Goal: Task Accomplishment & Management: Manage account settings

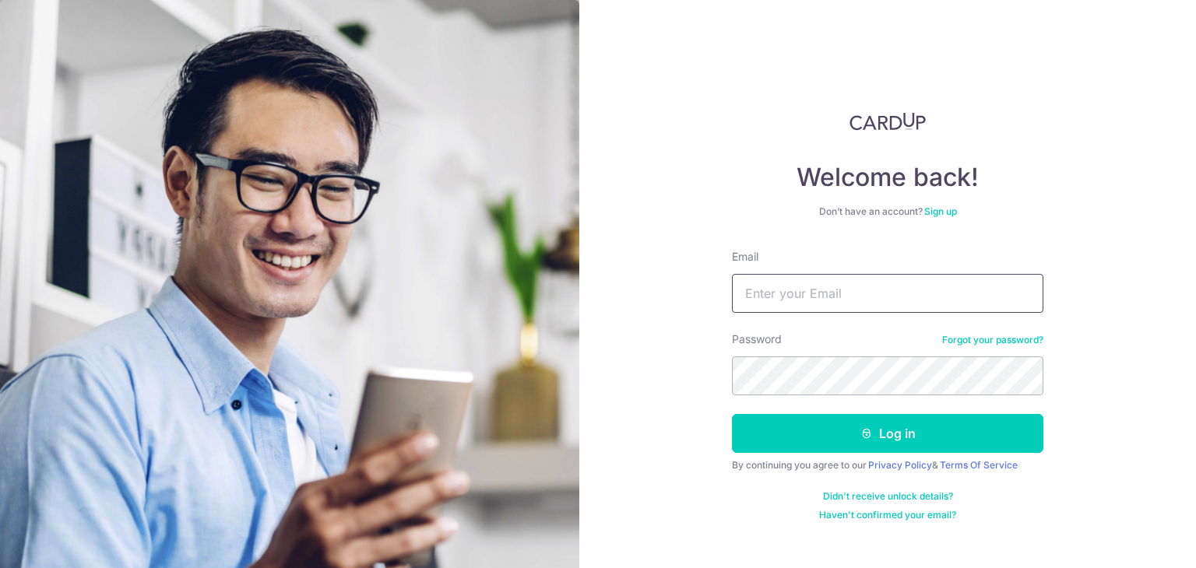
click at [787, 301] on input "Email" at bounding box center [887, 293] width 311 height 39
type input "[EMAIL_ADDRESS][DOMAIN_NAME]"
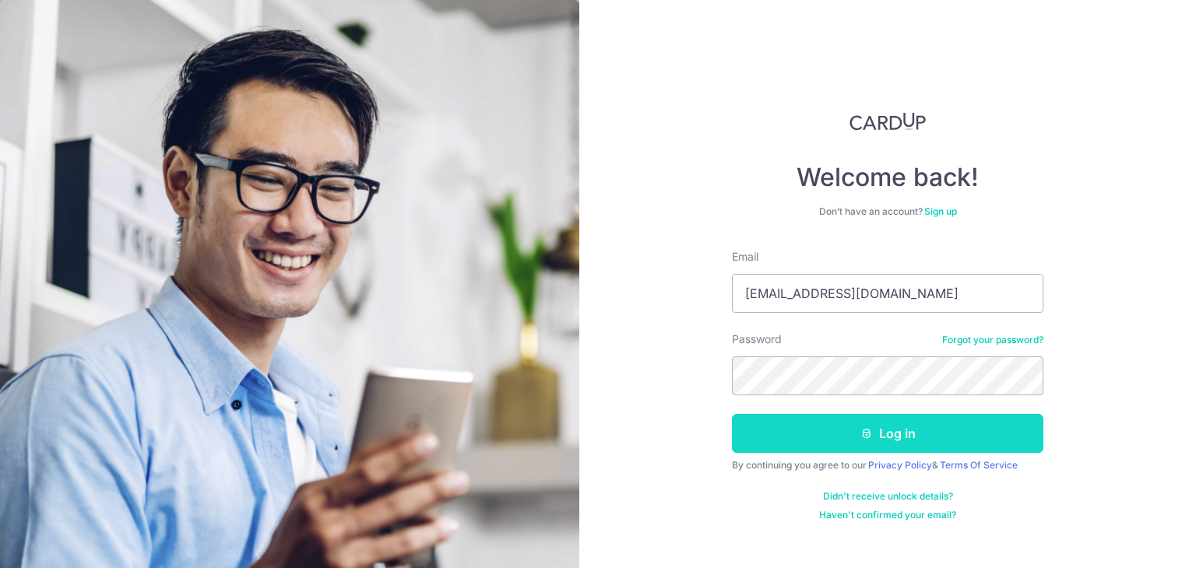
click at [895, 430] on button "Log in" at bounding box center [887, 433] width 311 height 39
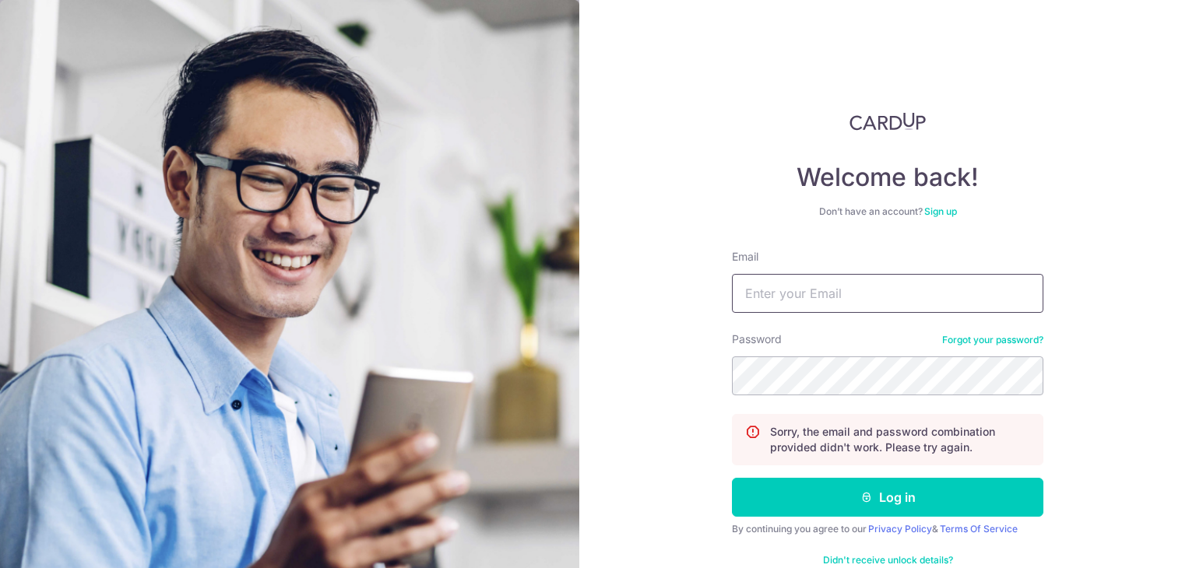
click at [851, 292] on input "Email" at bounding box center [887, 293] width 311 height 39
type input "[EMAIL_ADDRESS][DOMAIN_NAME]"
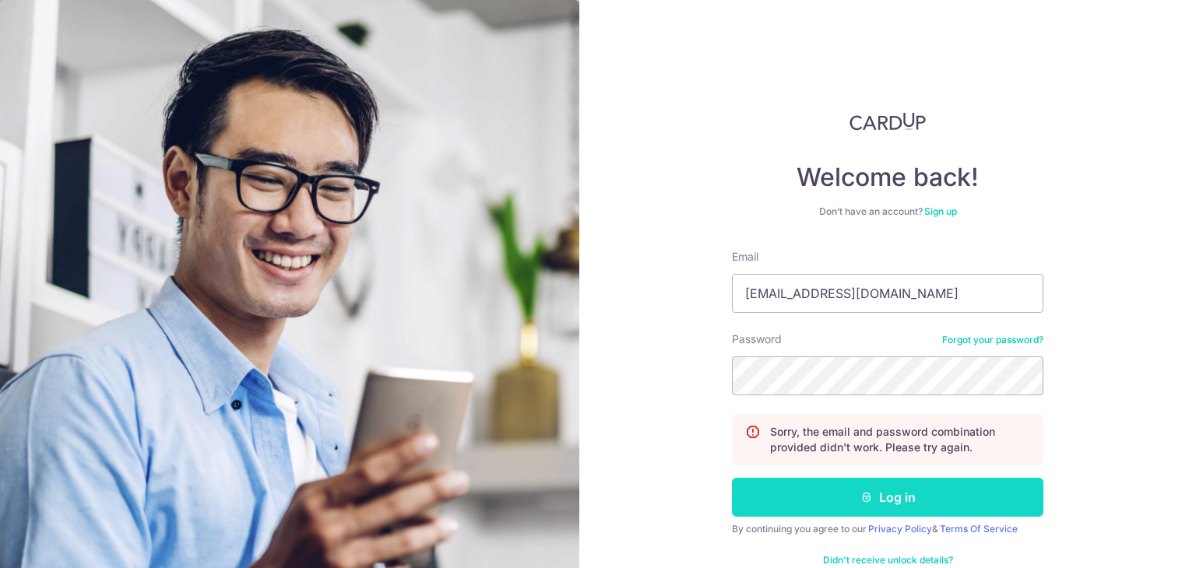
click at [887, 484] on button "Log in" at bounding box center [887, 497] width 311 height 39
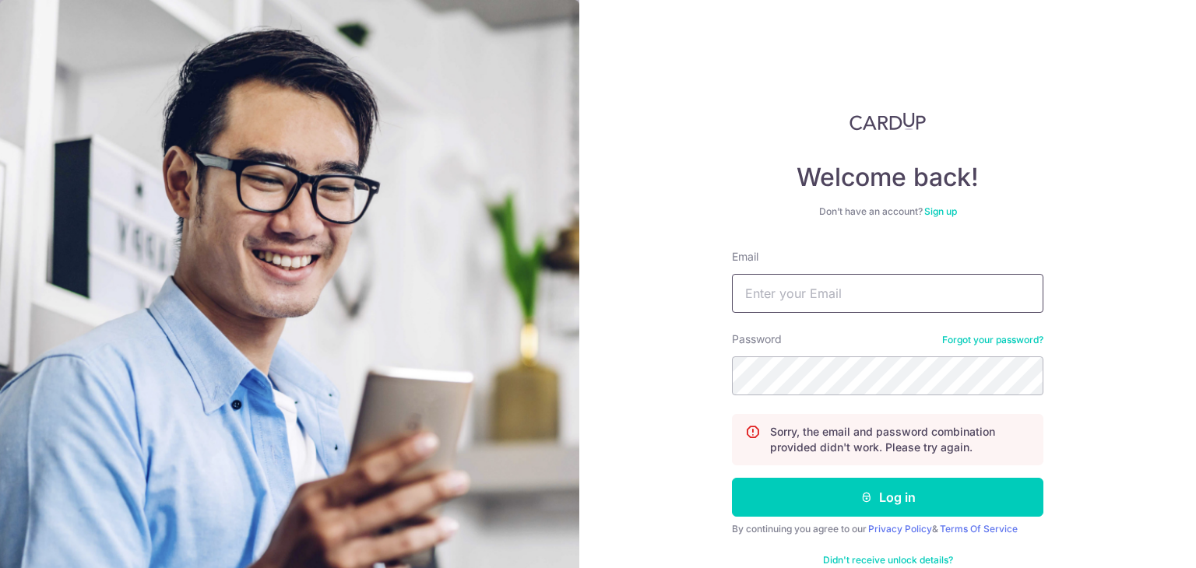
click at [853, 289] on input "Email" at bounding box center [887, 293] width 311 height 39
type input "[EMAIL_ADDRESS][DOMAIN_NAME]"
click at [877, 282] on input "magxav80@gmail.com" at bounding box center [887, 293] width 311 height 39
click at [876, 281] on input "magxav80@gmail.com" at bounding box center [887, 293] width 311 height 39
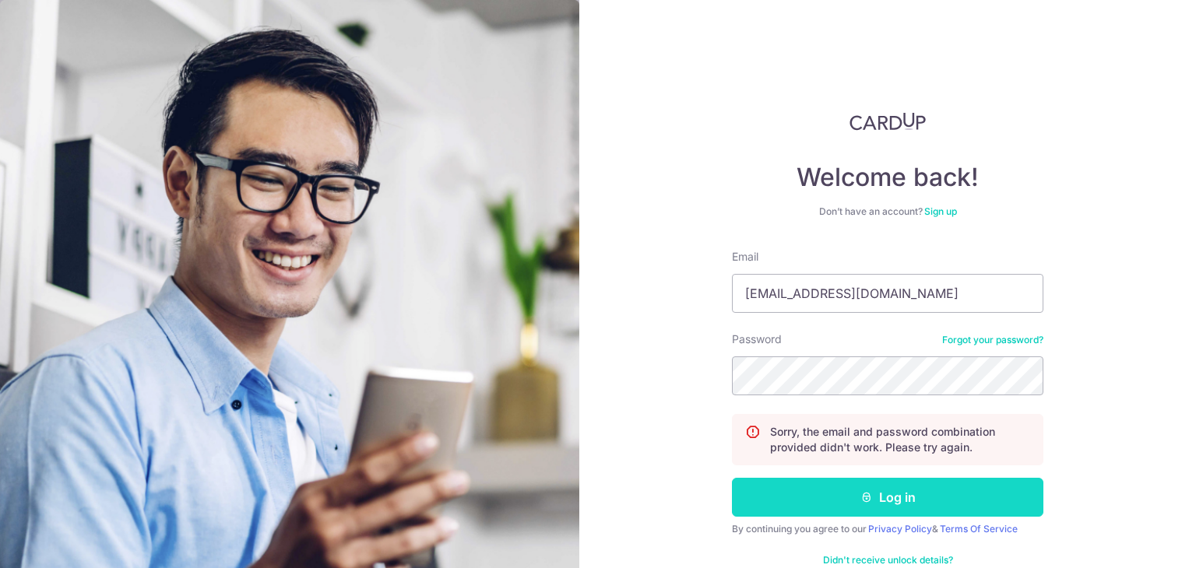
click at [906, 509] on button "Log in" at bounding box center [887, 497] width 311 height 39
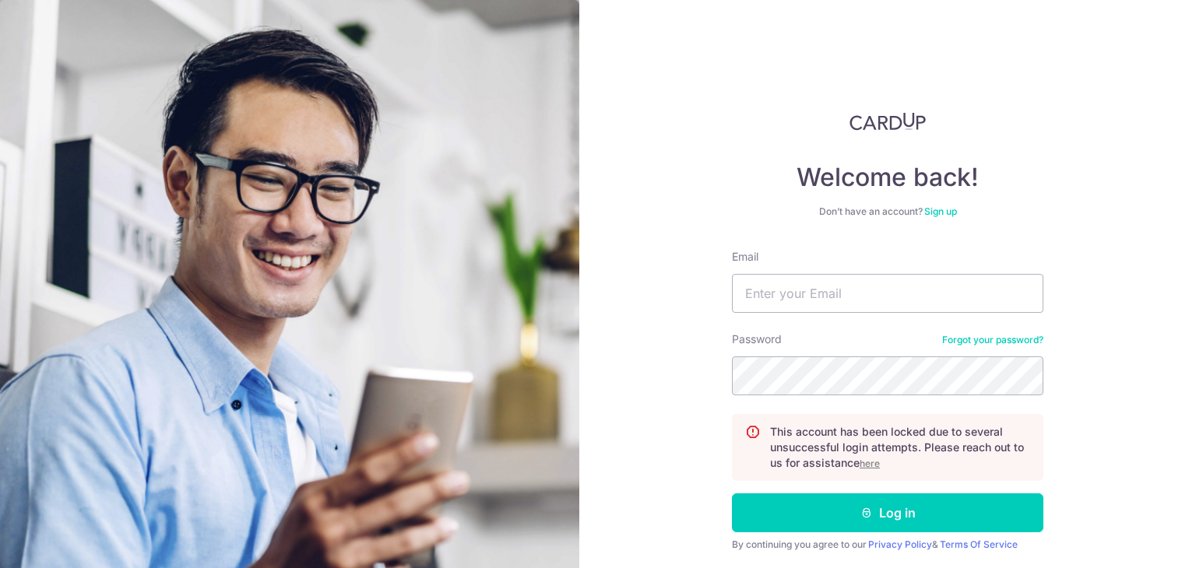
click at [998, 334] on link "Forgot your password?" at bounding box center [992, 340] width 101 height 12
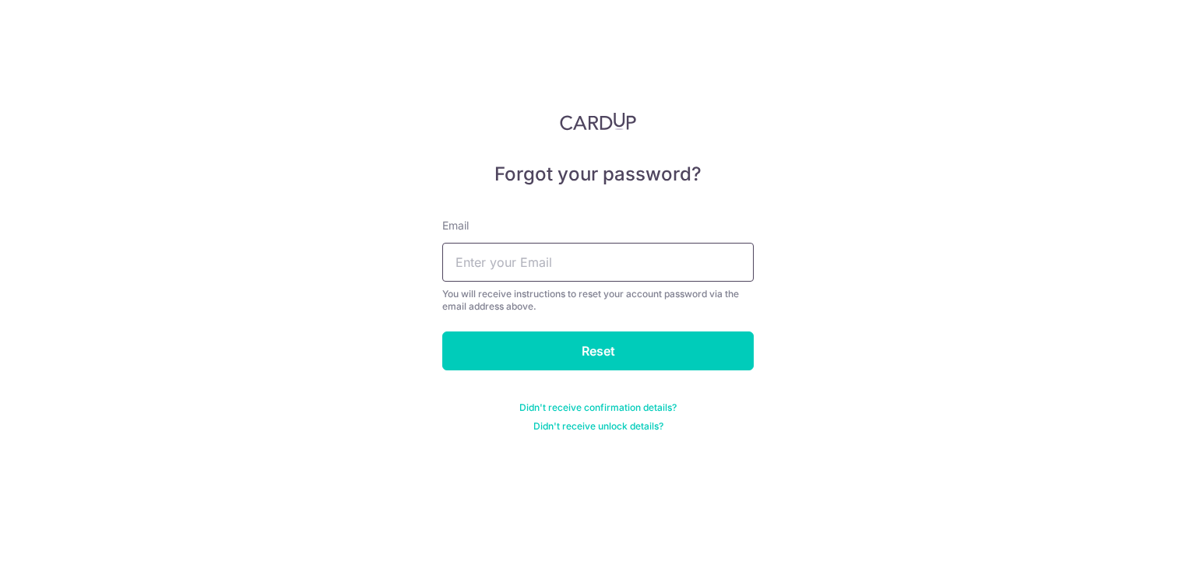
click at [579, 253] on input "text" at bounding box center [597, 262] width 311 height 39
paste input "[EMAIL_ADDRESS][DOMAIN_NAME]"
type input "[EMAIL_ADDRESS][DOMAIN_NAME]"
click at [442, 332] on input "Reset" at bounding box center [597, 351] width 311 height 39
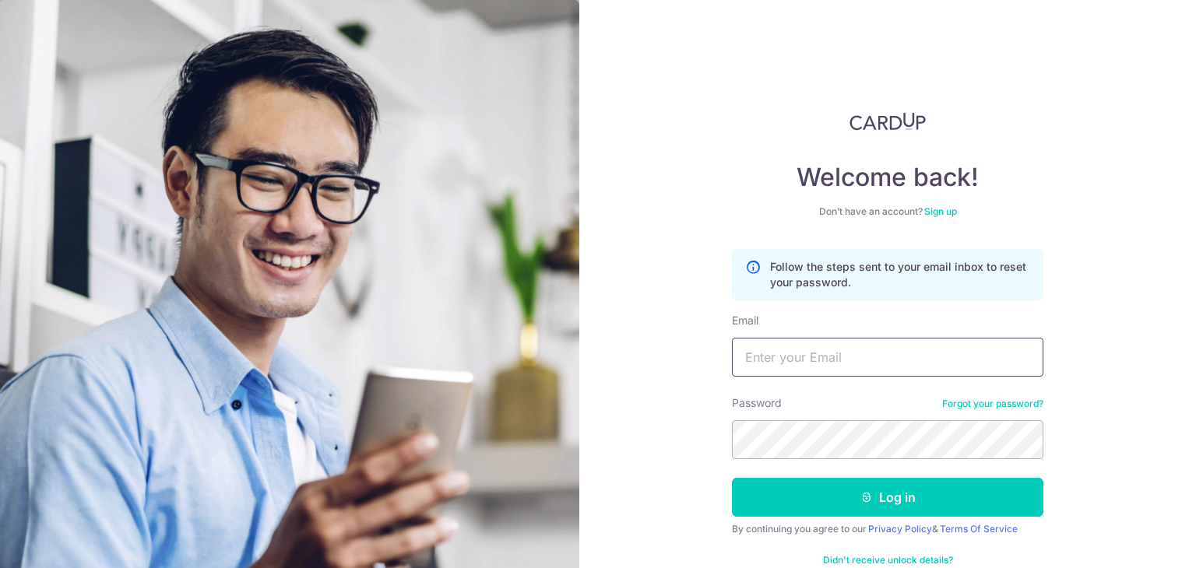
paste input "[EMAIL_ADDRESS][DOMAIN_NAME]"
type input "[EMAIL_ADDRESS][DOMAIN_NAME]"
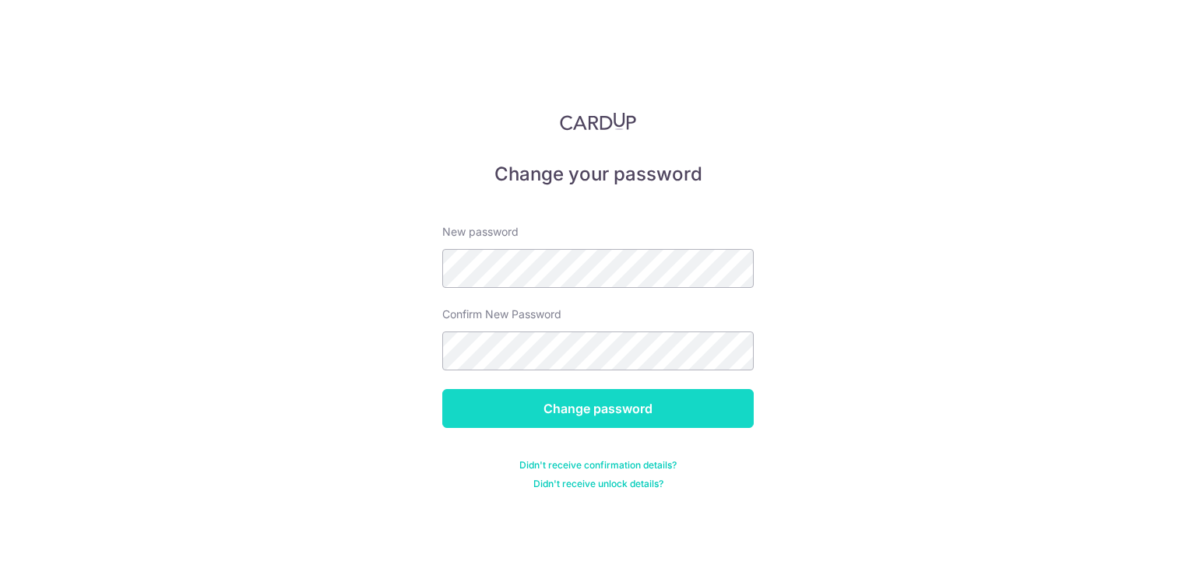
click at [659, 397] on input "Change password" at bounding box center [597, 408] width 311 height 39
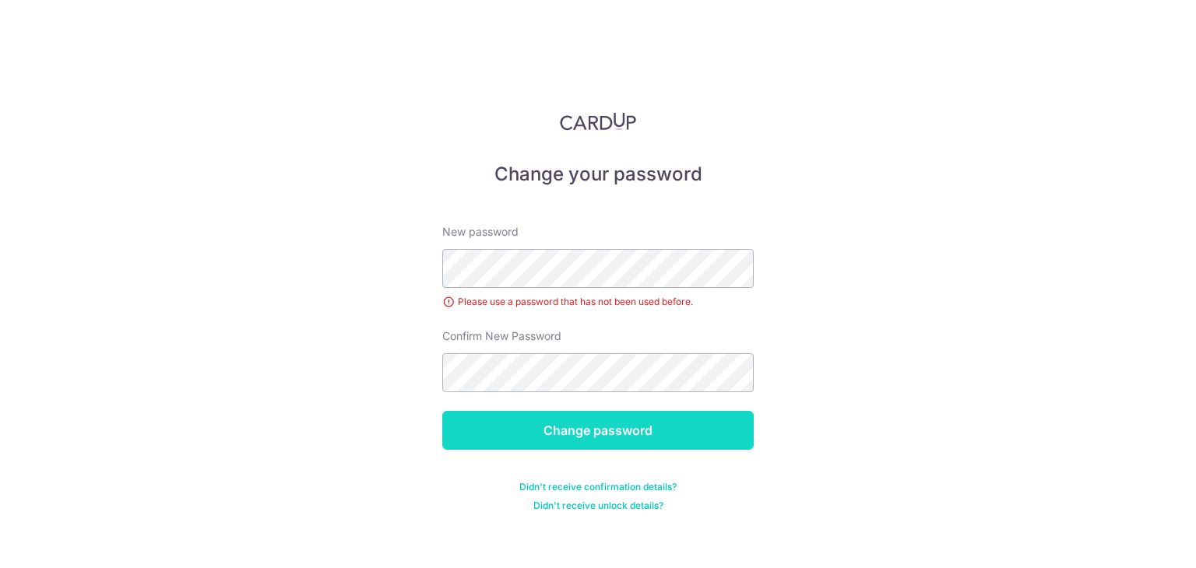
click at [669, 420] on input "Change password" at bounding box center [597, 430] width 311 height 39
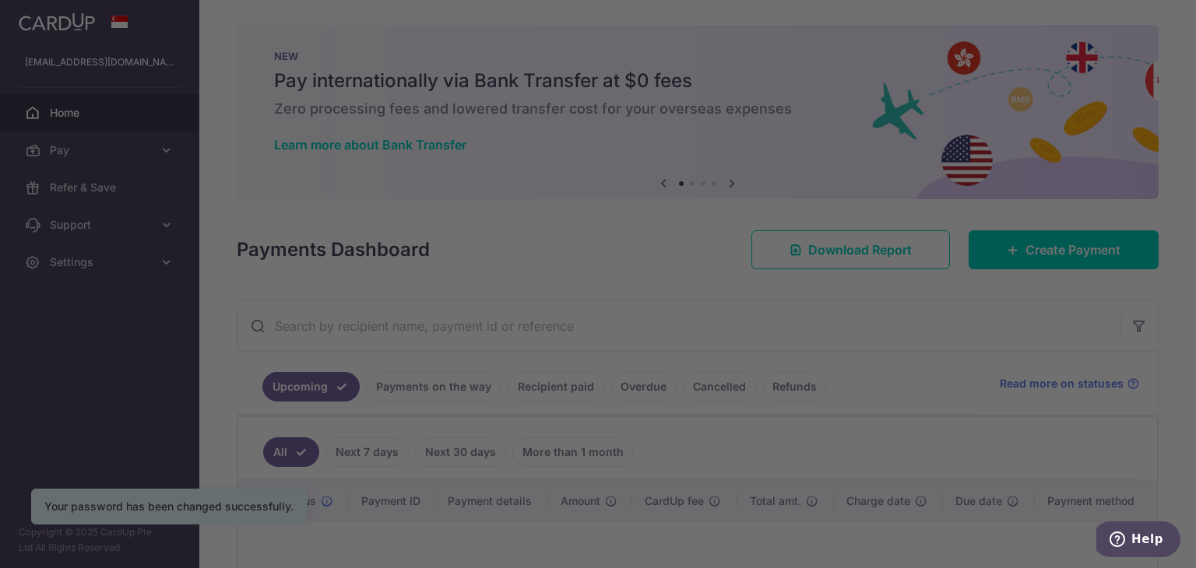
click at [862, 341] on div at bounding box center [604, 287] width 1208 height 574
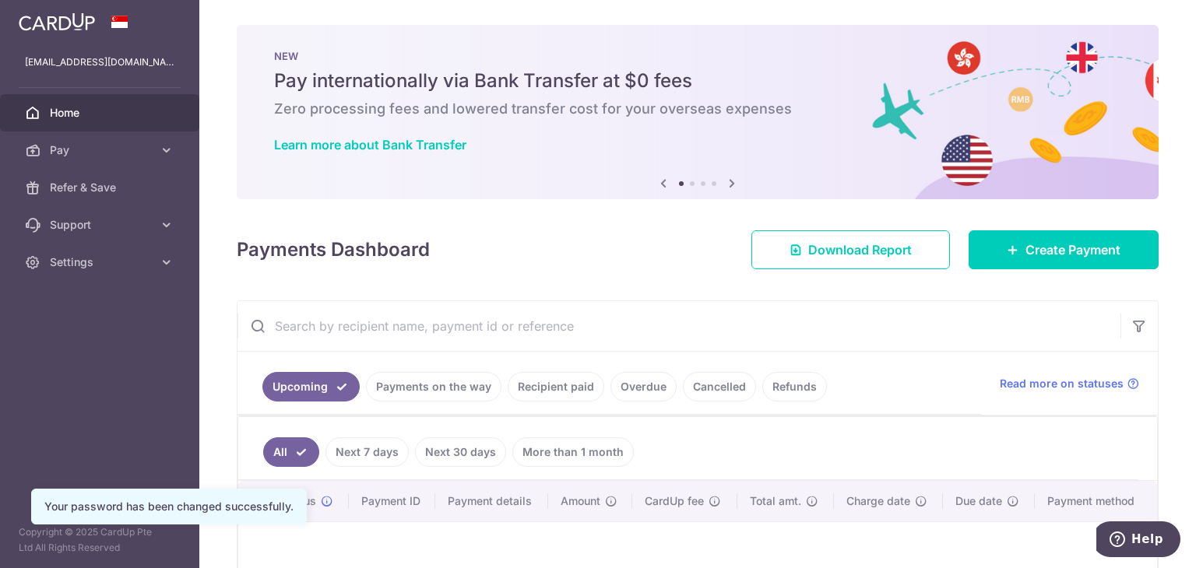
scroll to position [156, 0]
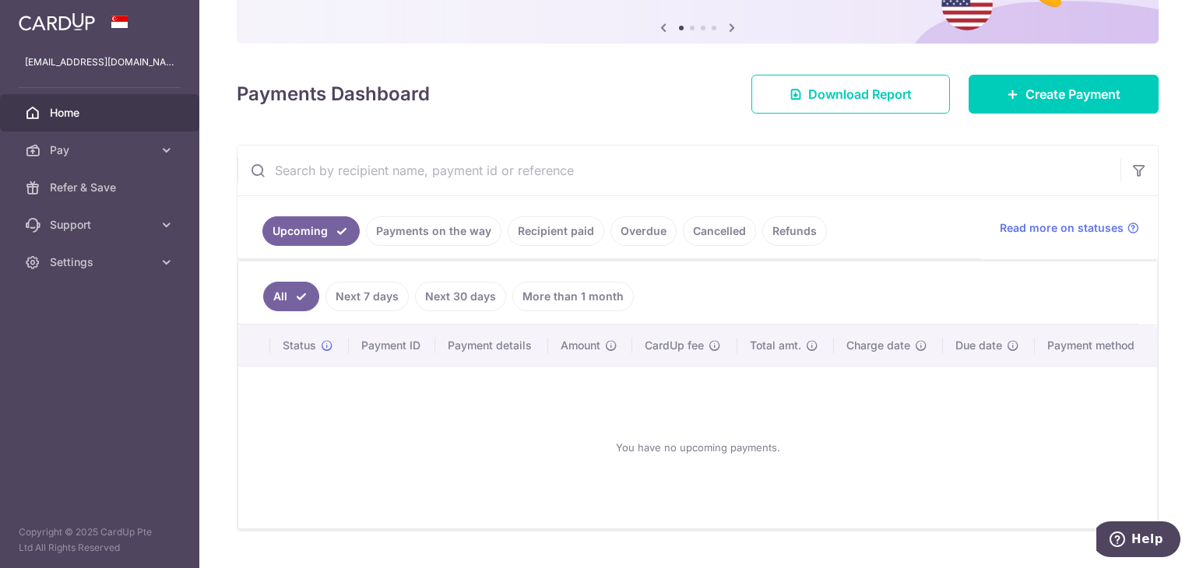
click at [600, 227] on link "Recipient paid" at bounding box center [556, 231] width 97 height 30
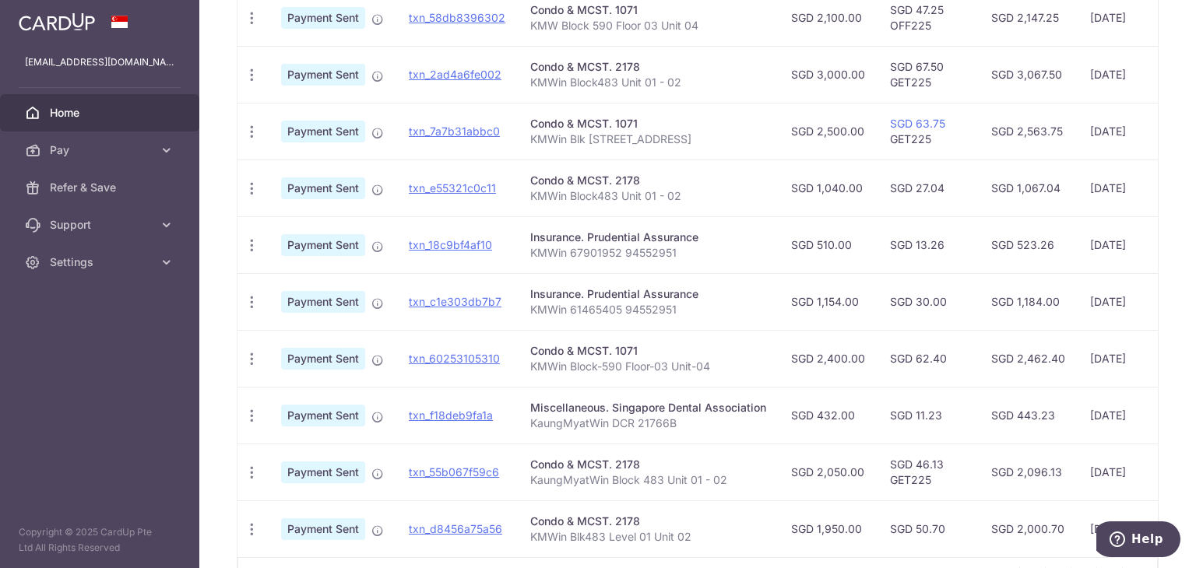
scroll to position [311, 0]
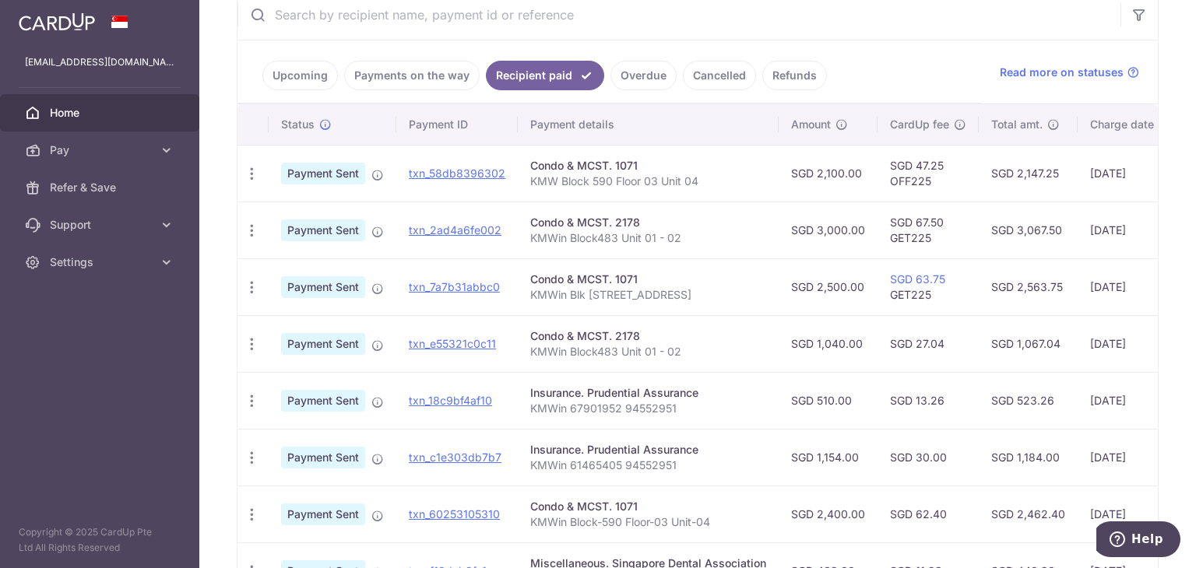
drag, startPoint x: 1056, startPoint y: 249, endPoint x: 1109, endPoint y: 240, distance: 53.8
click at [1109, 240] on tr "PDF Receipt Payment Sent txn_2ad4a6fe002 Condo & MCST. 2178 KMWin Block483 Unit…" at bounding box center [813, 230] width 1153 height 57
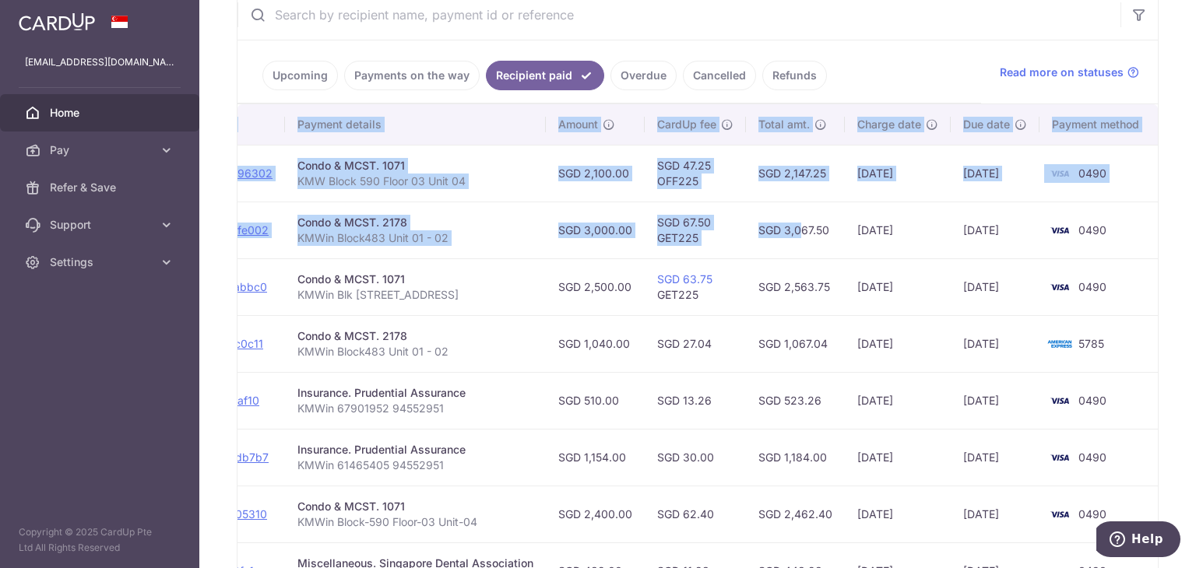
drag, startPoint x: 1018, startPoint y: 233, endPoint x: 1050, endPoint y: 213, distance: 37.4
click at [1165, 241] on div "× Pause Schedule Pause all future payments in this series Pause just this one p…" at bounding box center [697, 284] width 997 height 568
click at [910, 221] on td "09/01/2025" at bounding box center [898, 230] width 106 height 57
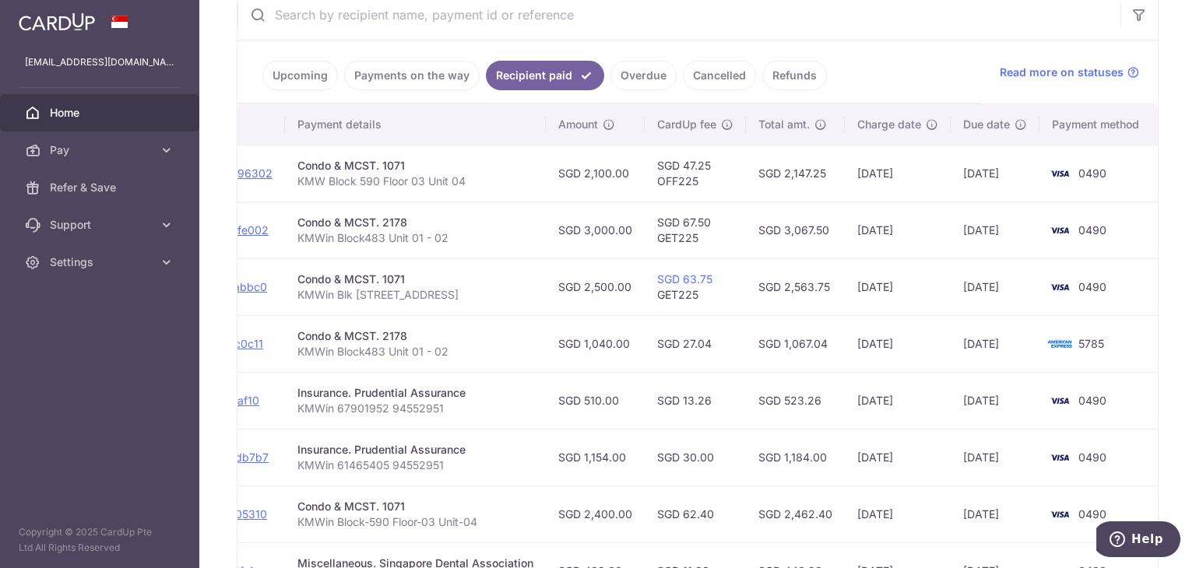
click at [601, 227] on td "SGD 3,000.00" at bounding box center [595, 230] width 99 height 57
click at [613, 179] on td "SGD 2,100.00" at bounding box center [595, 173] width 99 height 57
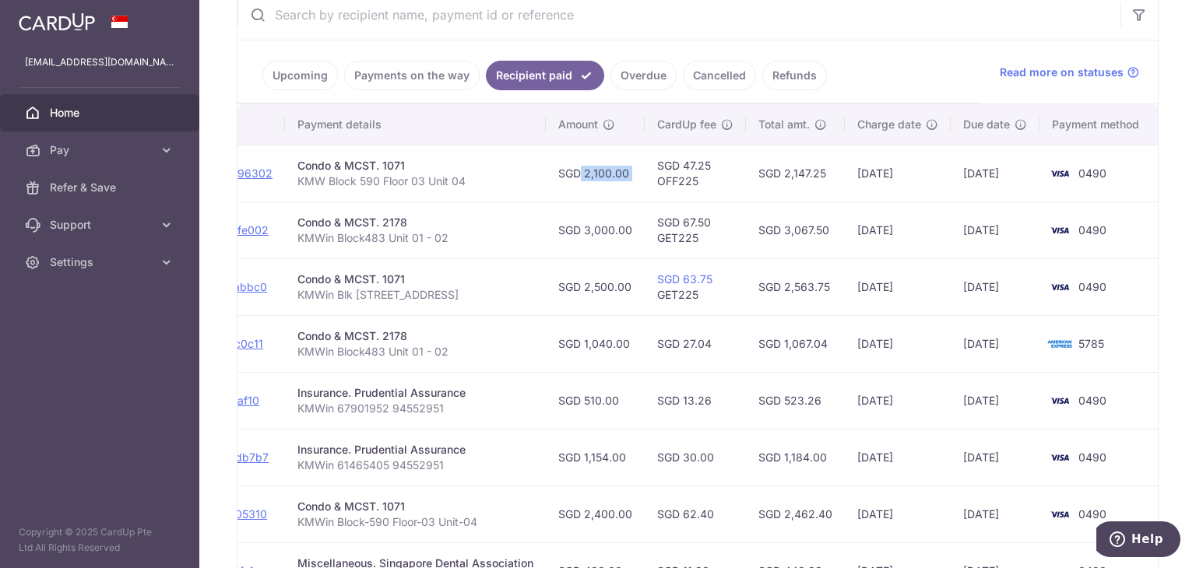
click at [613, 179] on td "SGD 2,100.00" at bounding box center [595, 173] width 99 height 57
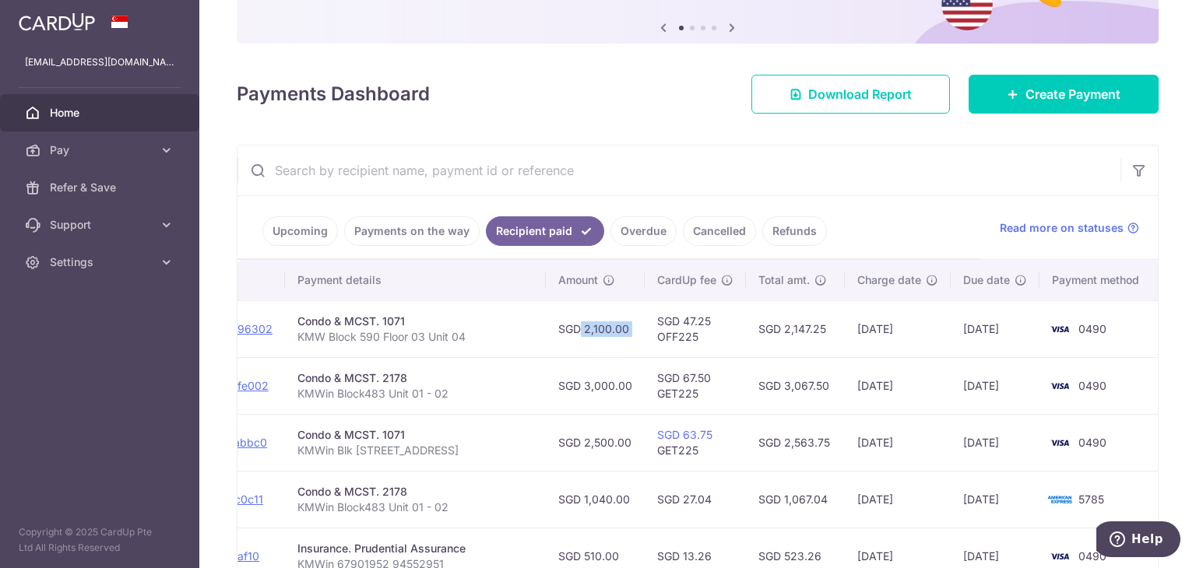
scroll to position [234, 0]
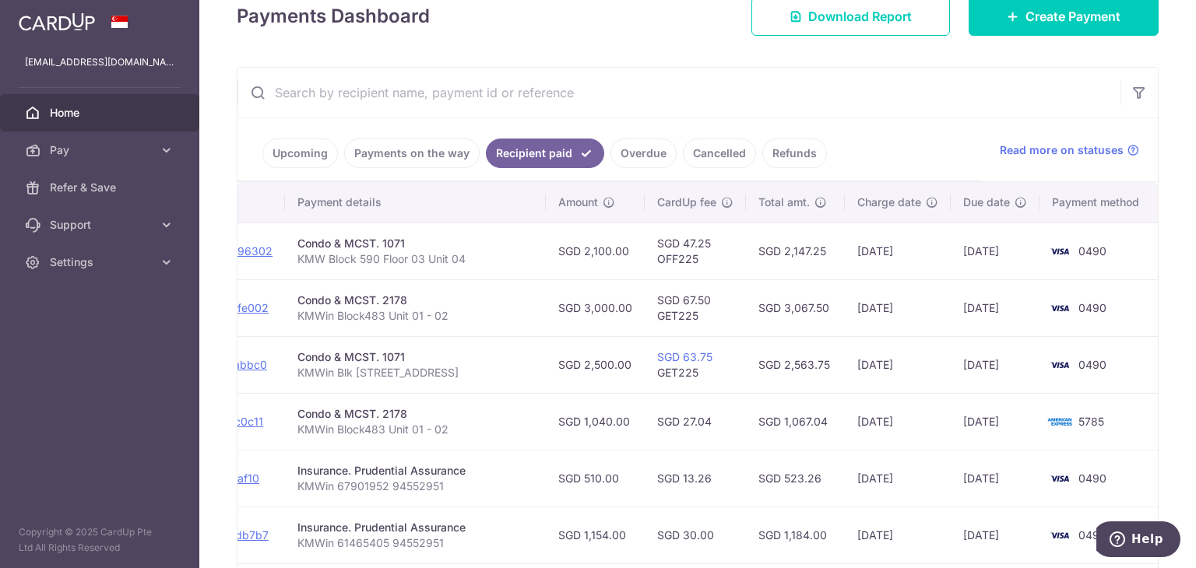
click at [873, 248] on td "19/05/2025" at bounding box center [898, 251] width 106 height 57
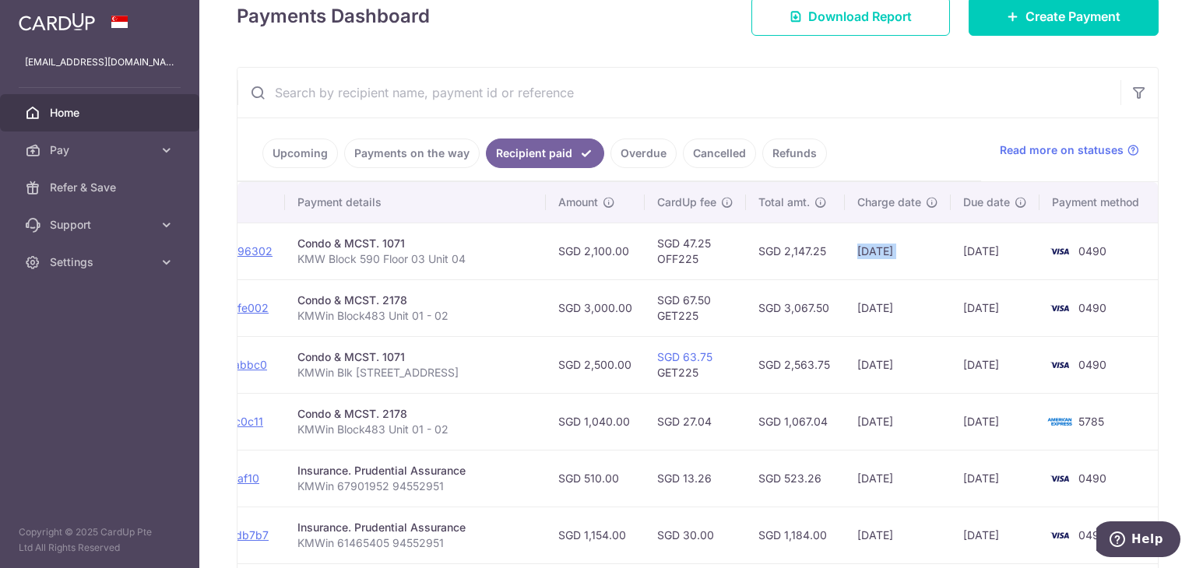
click at [873, 248] on td "19/05/2025" at bounding box center [898, 251] width 106 height 57
click at [813, 302] on td "SGD 3,067.50" at bounding box center [795, 308] width 99 height 57
drag, startPoint x: 767, startPoint y: 251, endPoint x: 832, endPoint y: 250, distance: 64.6
click at [832, 250] on td "SGD 2,147.25" at bounding box center [795, 251] width 99 height 57
